Goal: Task Accomplishment & Management: Manage account settings

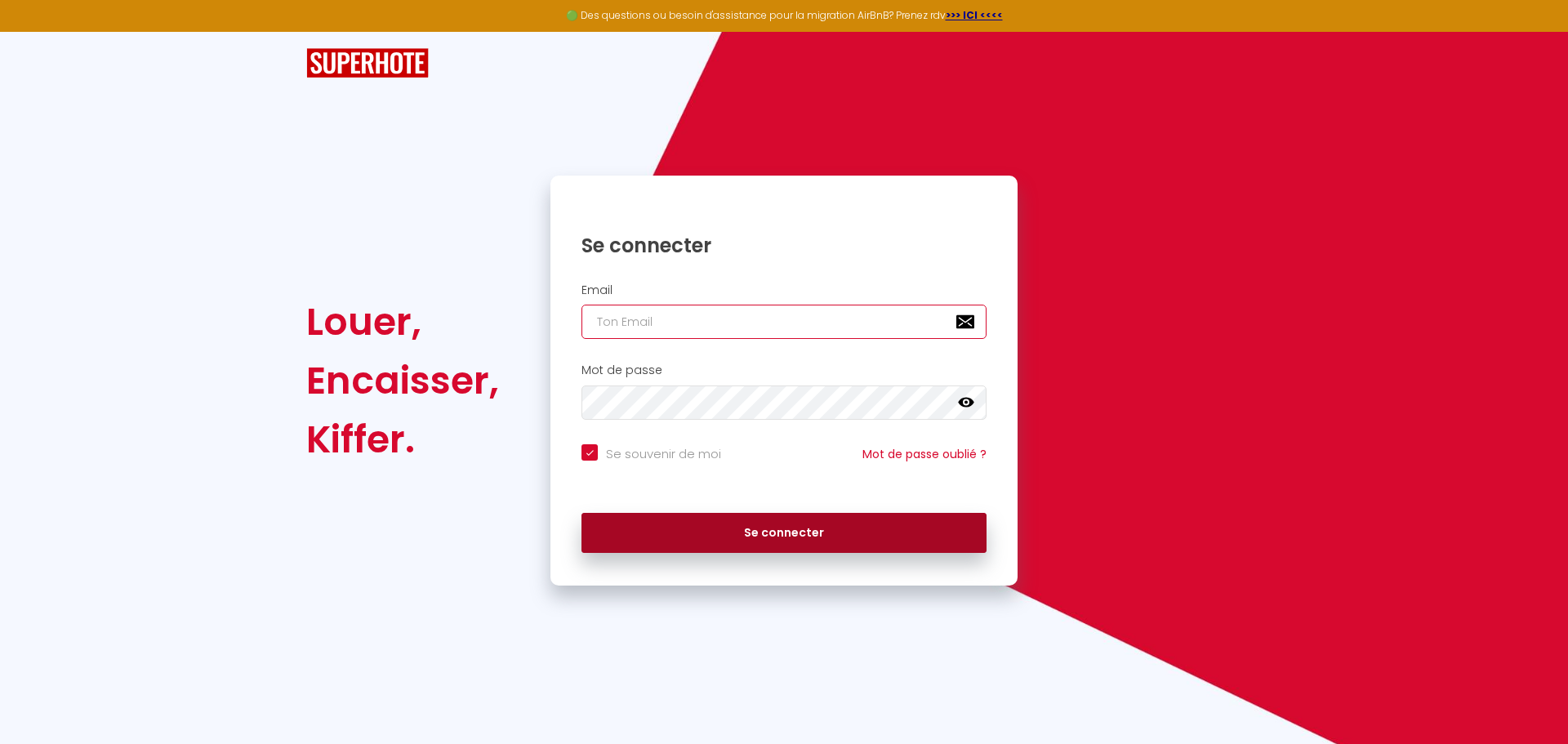
type input "[PERSON_NAME][EMAIL_ADDRESS][DOMAIN_NAME]"
click at [827, 536] on button "Se connecter" at bounding box center [784, 533] width 405 height 41
checkbox input "true"
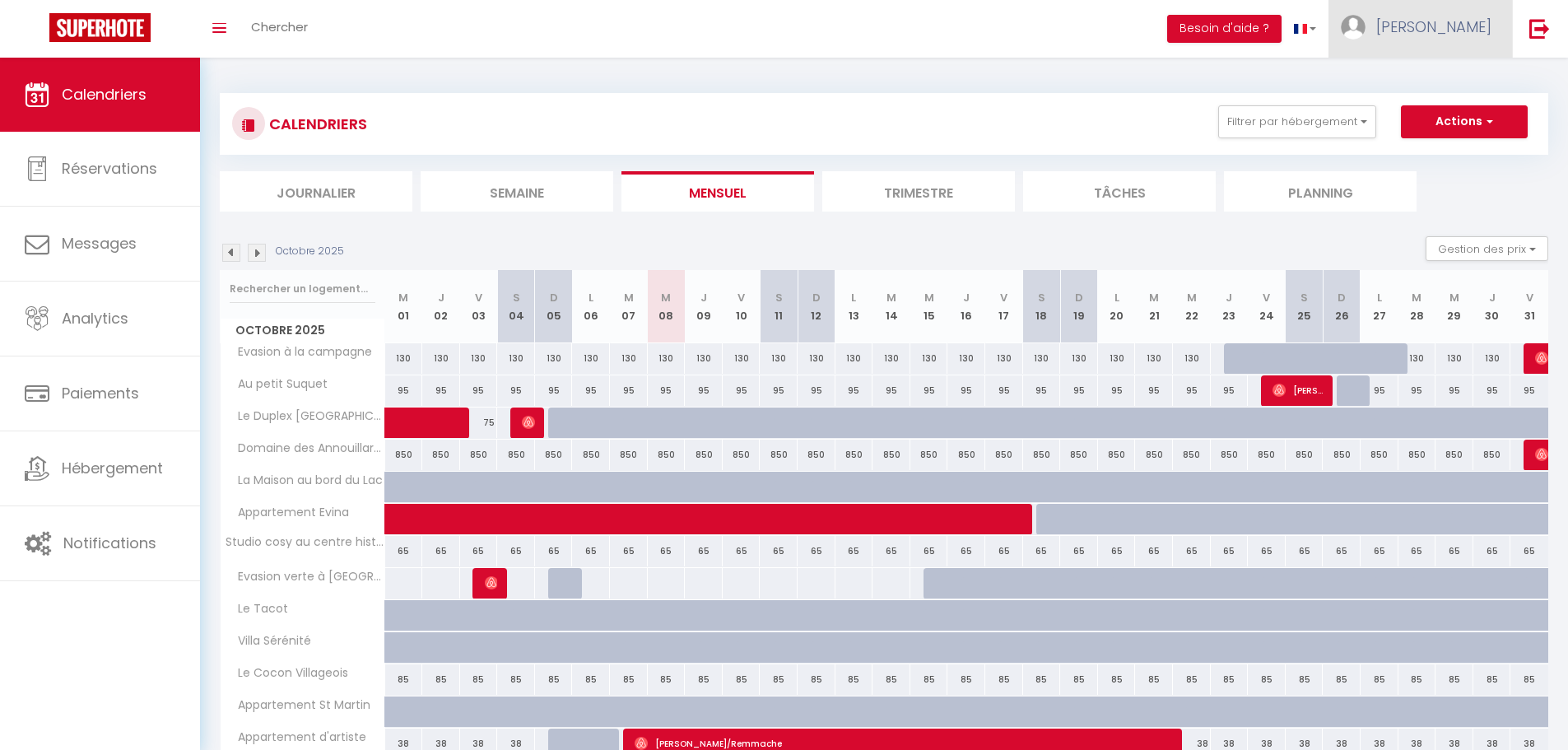
click at [1456, 22] on span "[PERSON_NAME]" at bounding box center [1433, 26] width 115 height 21
click at [1412, 112] on link "Équipe" at bounding box center [1446, 112] width 122 height 28
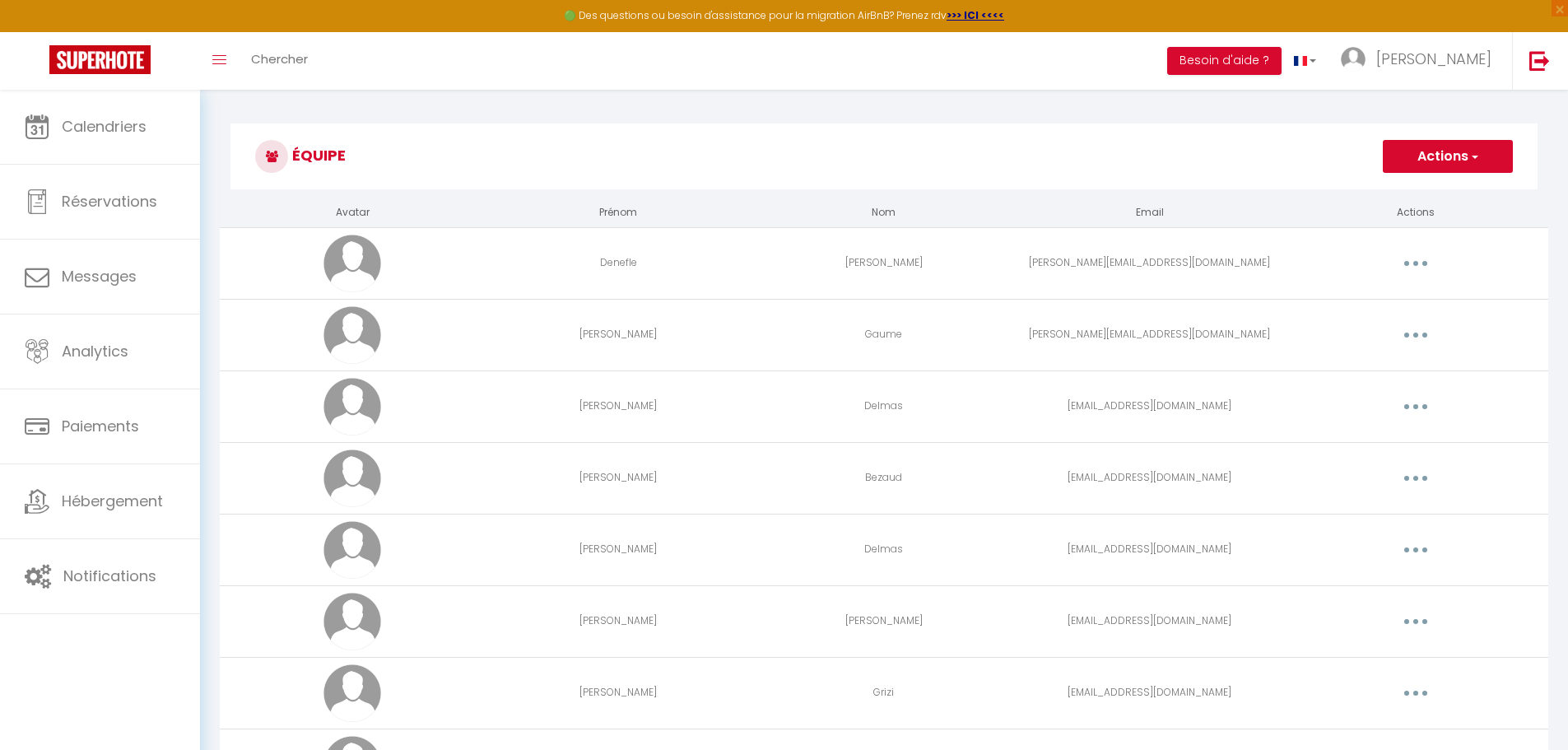
click at [1434, 160] on button "Actions" at bounding box center [1447, 156] width 130 height 33
click at [1422, 191] on link "Ajouter un nouvel utilisateur" at bounding box center [1414, 193] width 194 height 21
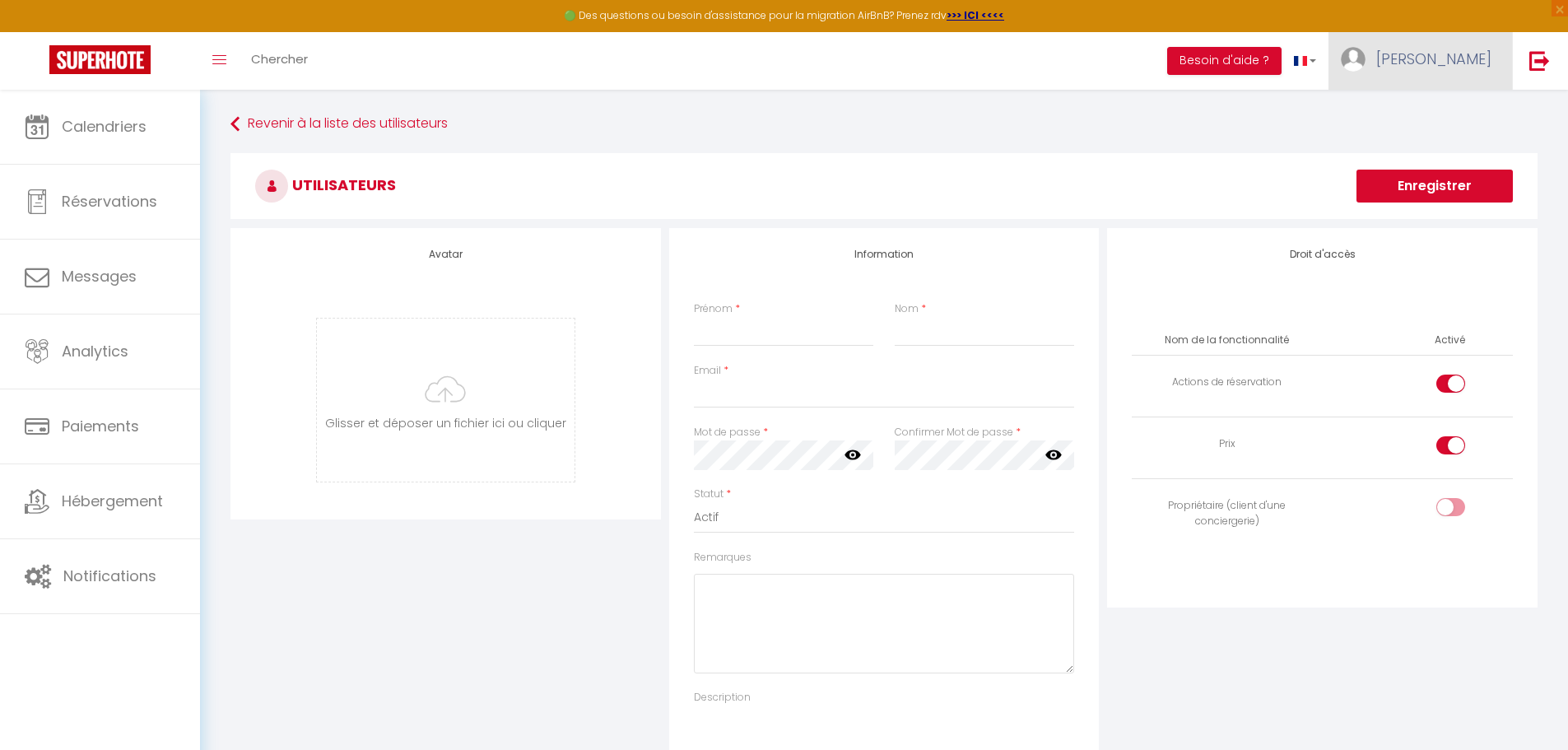
click at [1478, 73] on link "[PERSON_NAME]" at bounding box center [1420, 61] width 183 height 58
click at [1428, 141] on link "Équipe" at bounding box center [1446, 144] width 122 height 28
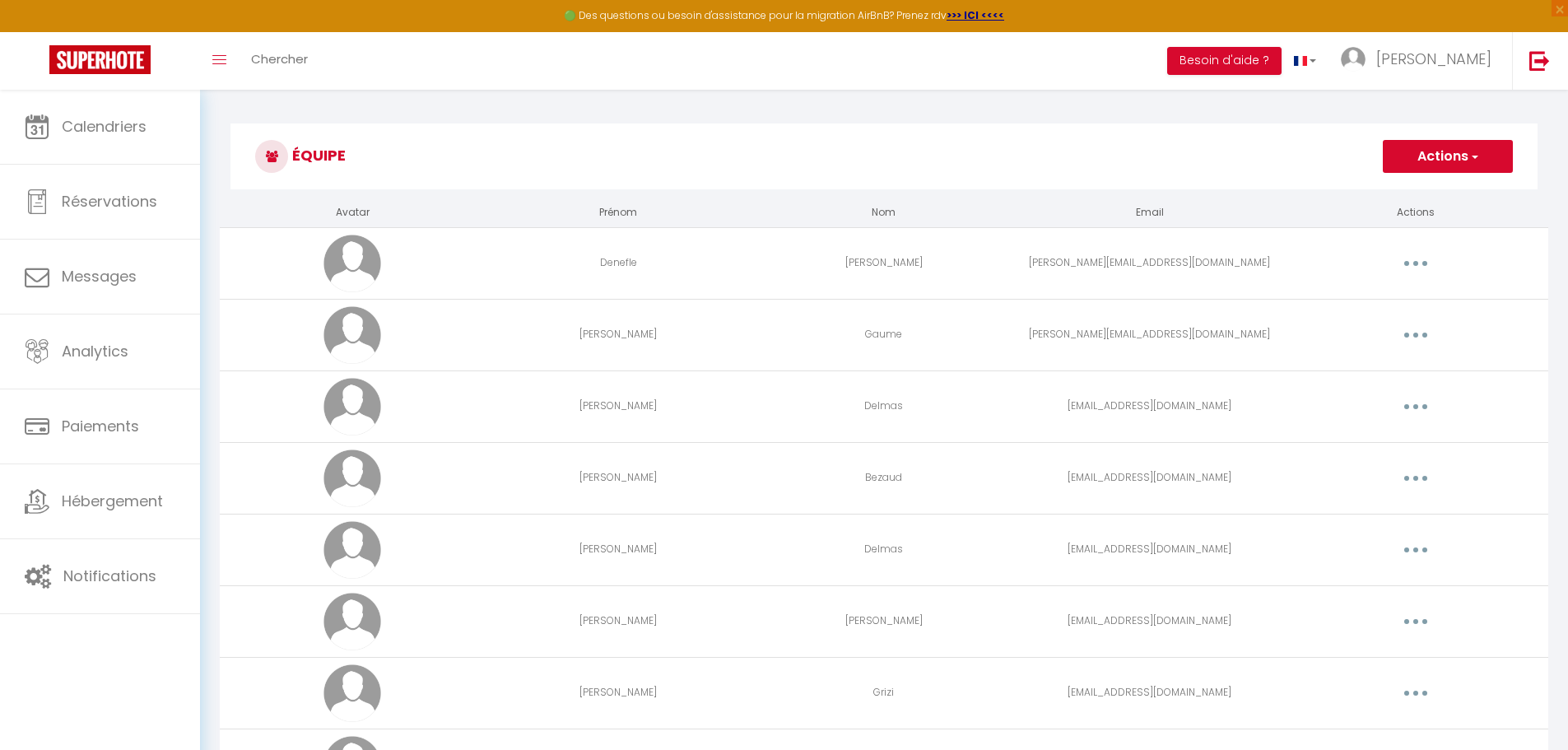
click at [1427, 265] on button "button" at bounding box center [1416, 264] width 46 height 26
click at [1494, 147] on button "Actions" at bounding box center [1447, 156] width 130 height 33
